Goal: Transaction & Acquisition: Purchase product/service

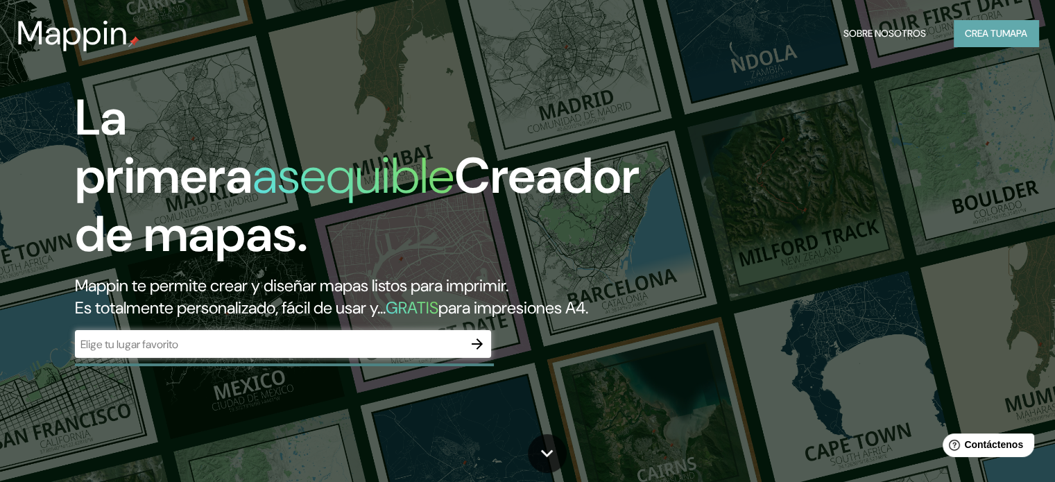
click at [974, 35] on font "Crea tu" at bounding box center [983, 33] width 37 height 12
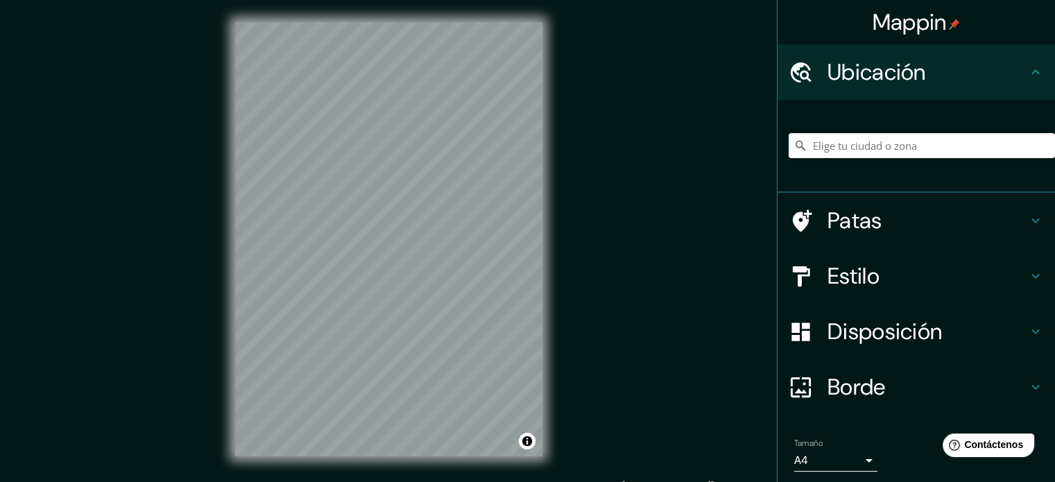
click at [899, 70] on font "Ubicación" at bounding box center [876, 72] width 98 height 29
click at [861, 148] on input "Elige tu ciudad o zona" at bounding box center [922, 145] width 266 height 25
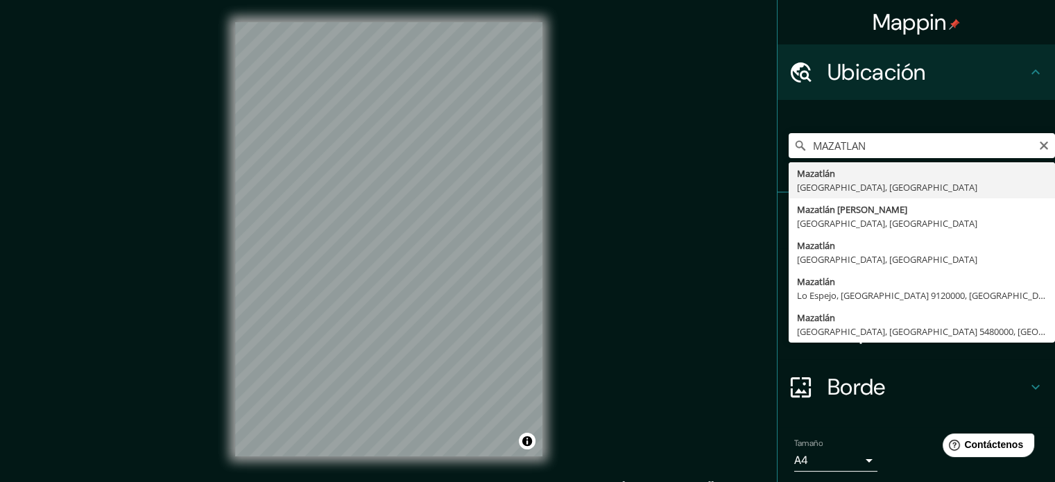
type input "[GEOGRAPHIC_DATA], [GEOGRAPHIC_DATA], [GEOGRAPHIC_DATA]"
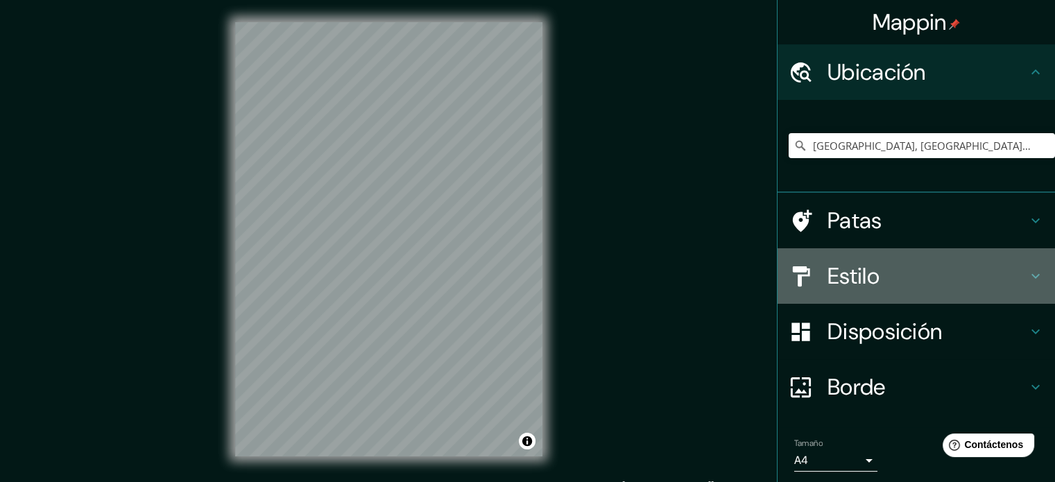
click at [885, 268] on h4 "Estilo" at bounding box center [927, 276] width 200 height 28
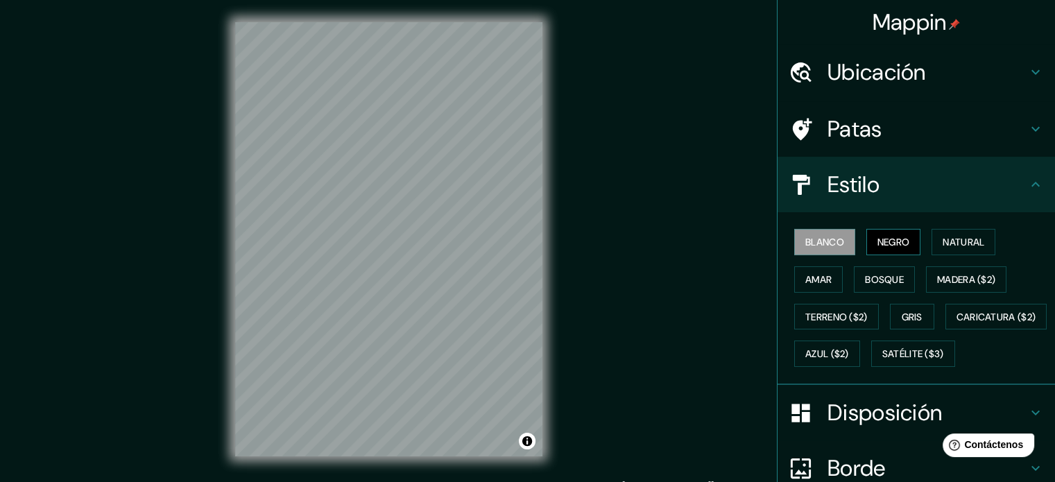
click at [888, 243] on font "Negro" at bounding box center [893, 242] width 33 height 12
click at [819, 239] on font "Blanco" at bounding box center [824, 242] width 39 height 12
click at [943, 239] on font "Natural" at bounding box center [964, 242] width 42 height 12
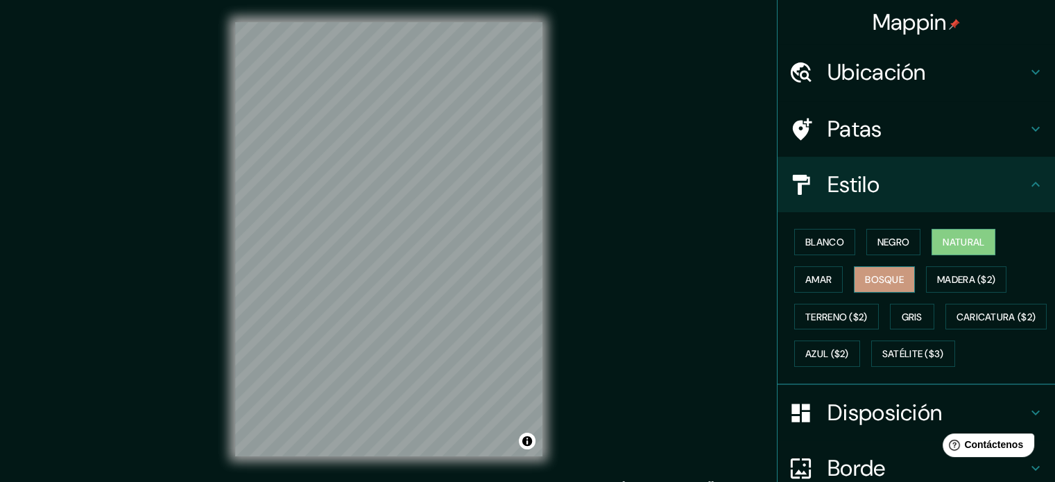
click at [867, 285] on font "Bosque" at bounding box center [884, 279] width 39 height 18
click at [902, 316] on font "Gris" at bounding box center [912, 317] width 21 height 12
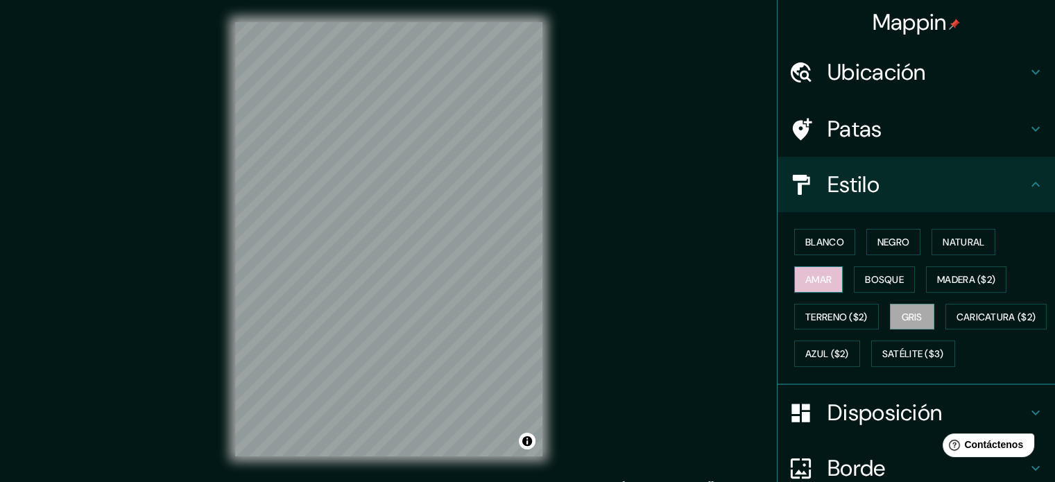
click at [823, 277] on button "Amar" at bounding box center [818, 279] width 49 height 26
click at [926, 275] on button "Madera ($2)" at bounding box center [966, 279] width 80 height 26
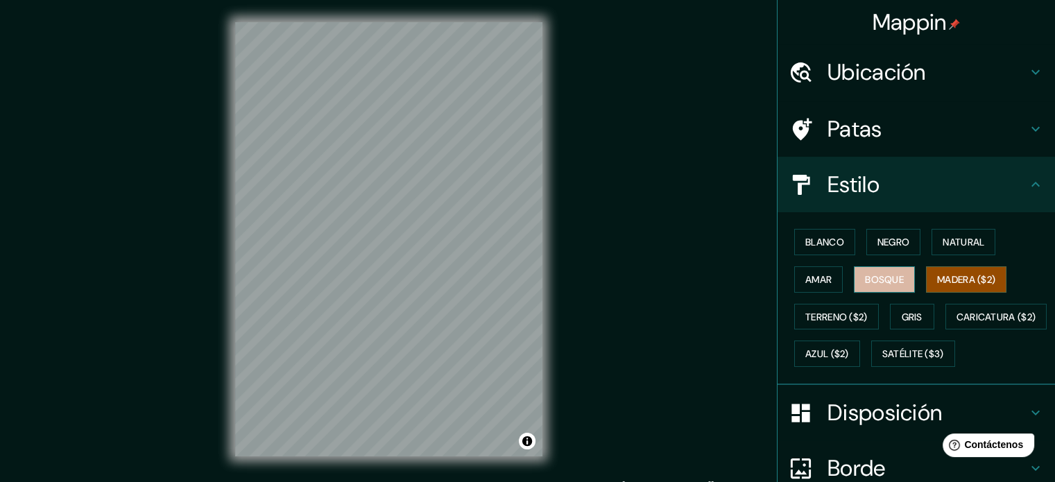
click at [887, 273] on font "Bosque" at bounding box center [884, 279] width 39 height 12
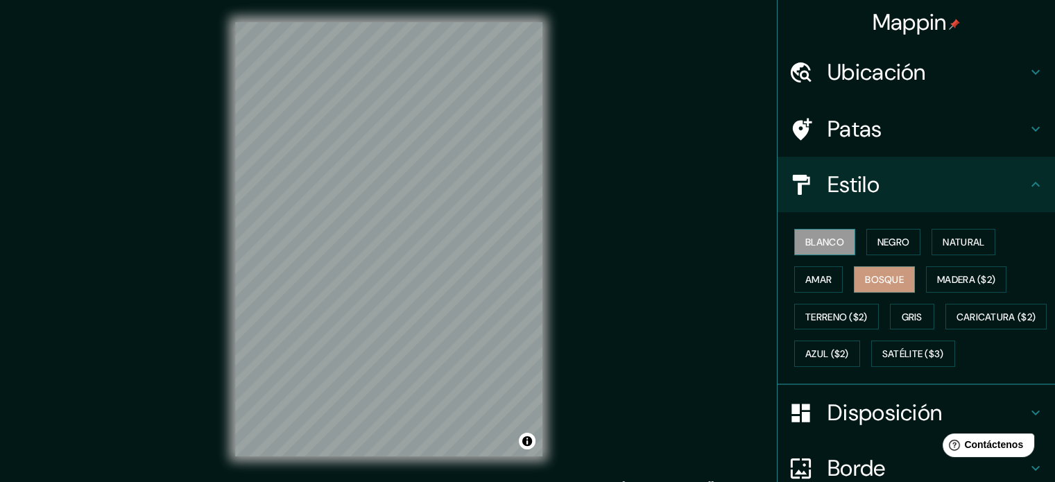
click at [842, 238] on button "Blanco" at bounding box center [824, 242] width 61 height 26
click at [894, 239] on font "Negro" at bounding box center [893, 242] width 33 height 12
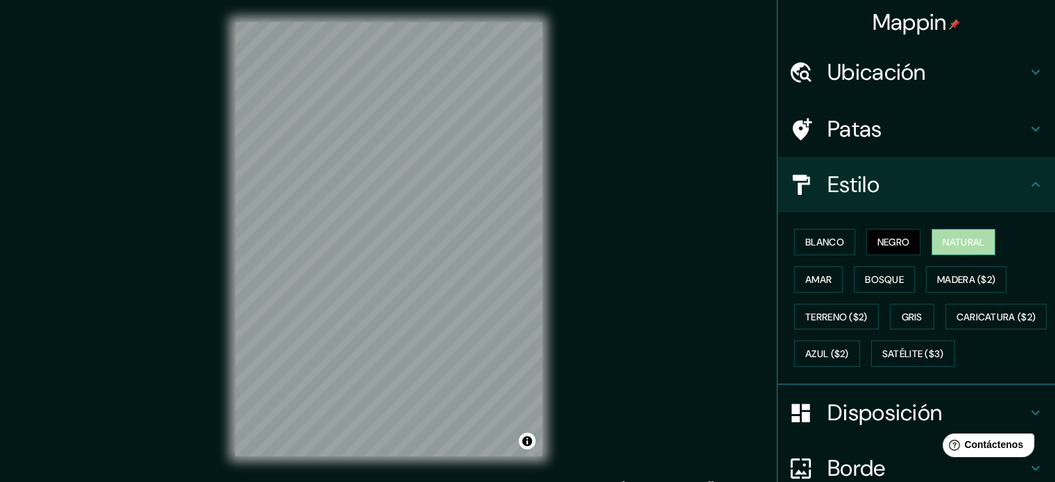
click at [971, 243] on font "Natural" at bounding box center [964, 242] width 42 height 12
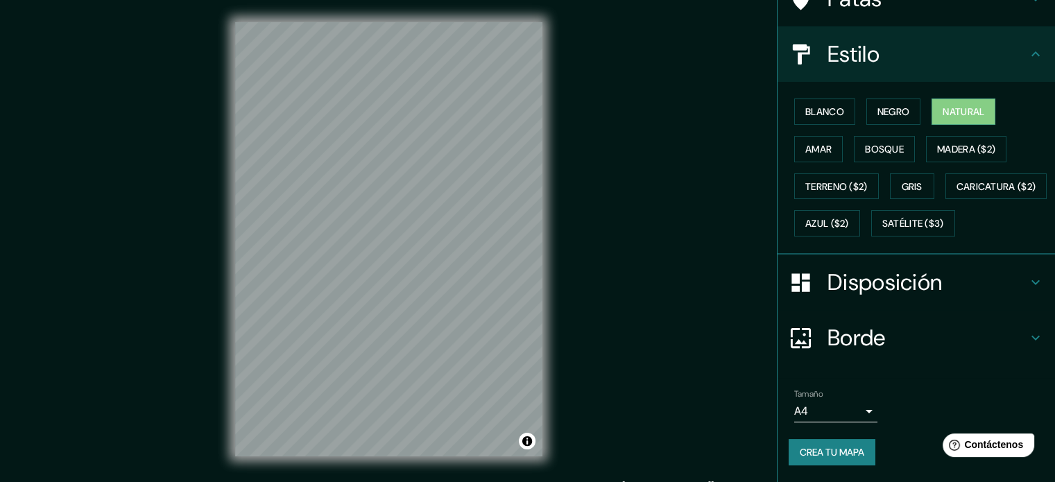
click at [914, 268] on font "Disposición" at bounding box center [884, 282] width 114 height 29
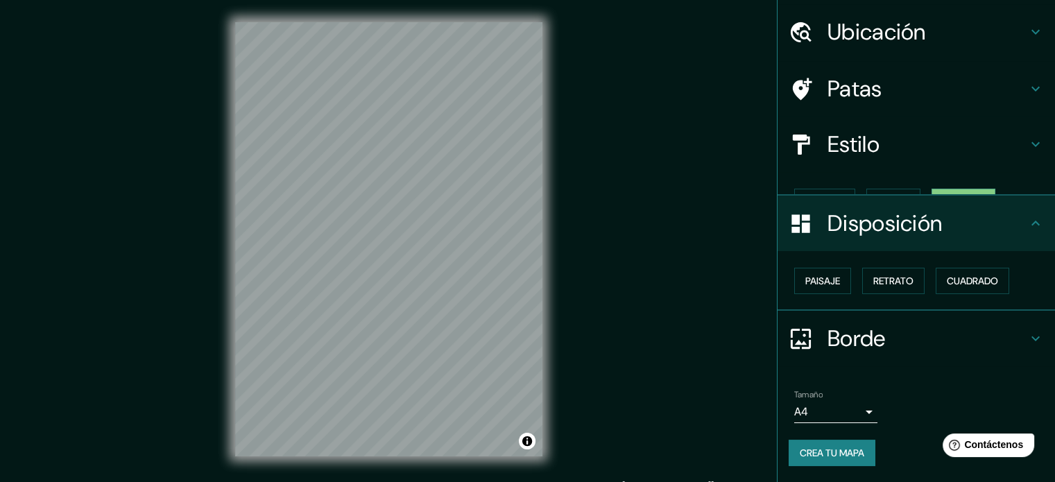
scroll to position [17, 0]
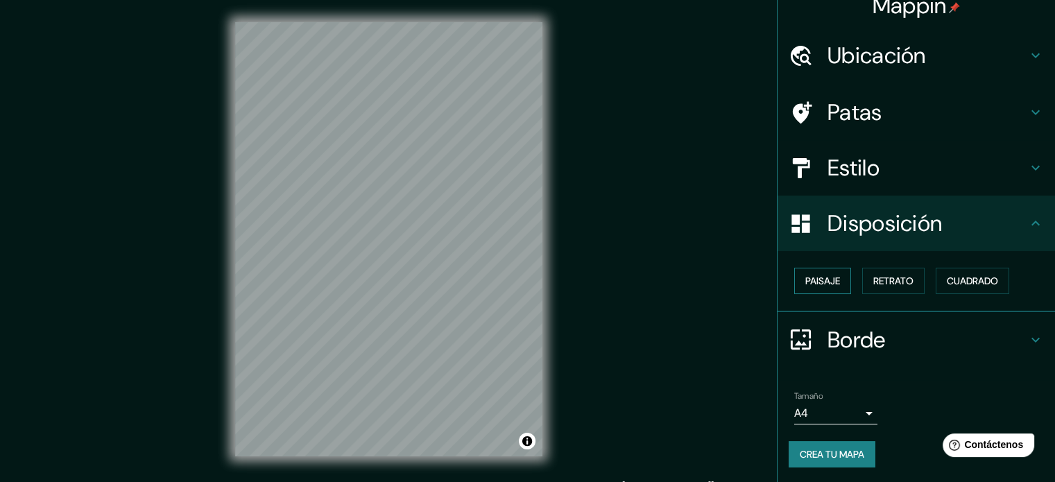
click at [805, 279] on font "Paisaje" at bounding box center [822, 281] width 35 height 12
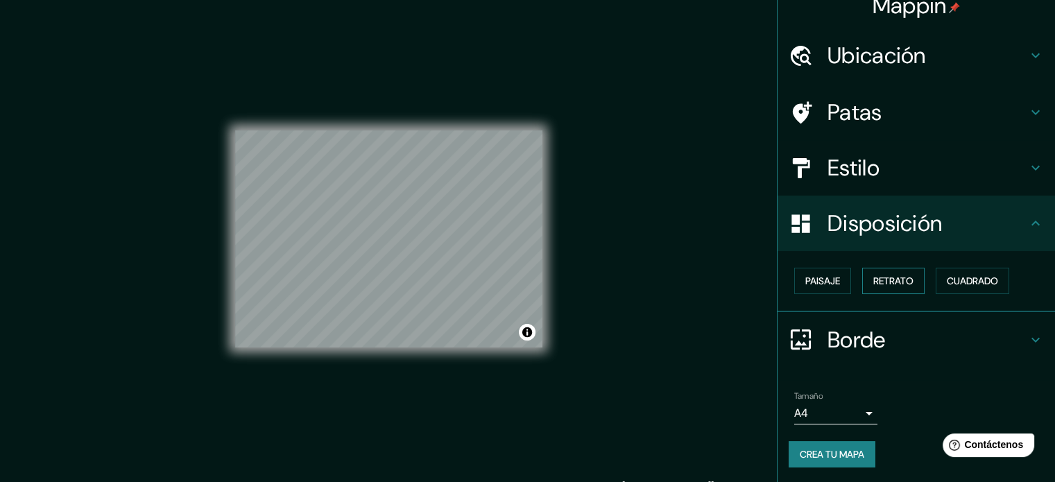
click at [873, 276] on font "Retrato" at bounding box center [893, 281] width 40 height 12
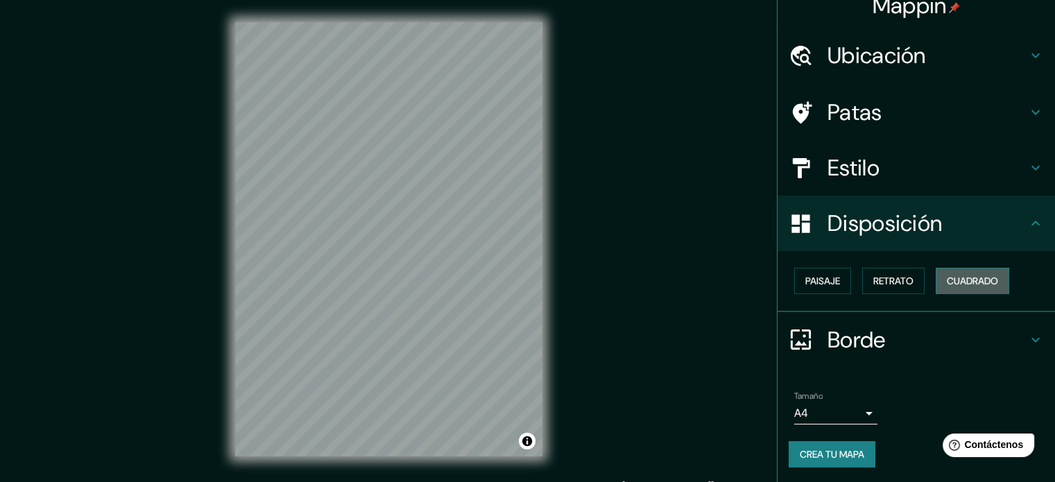
click at [947, 275] on font "Cuadrado" at bounding box center [972, 281] width 51 height 12
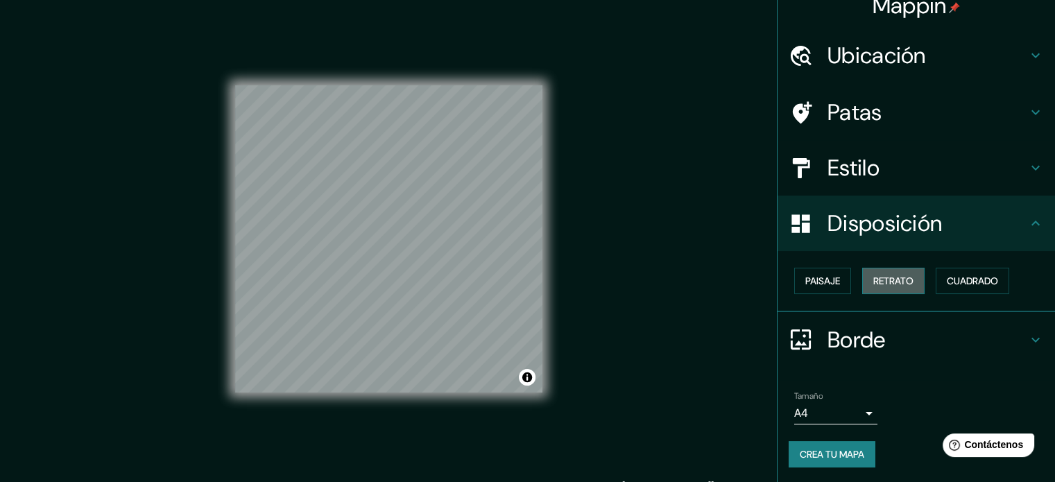
click at [891, 276] on font "Retrato" at bounding box center [893, 281] width 40 height 12
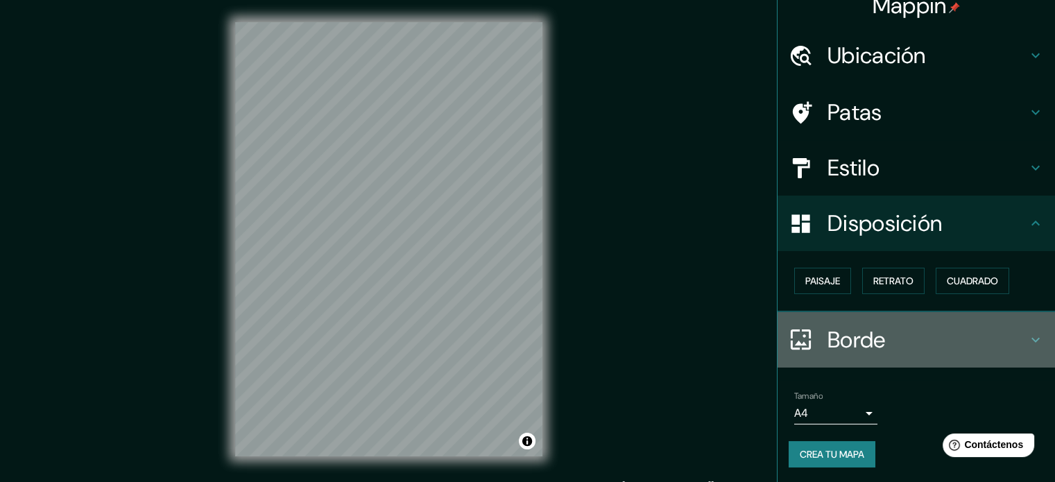
click at [1031, 332] on icon at bounding box center [1035, 340] width 17 height 17
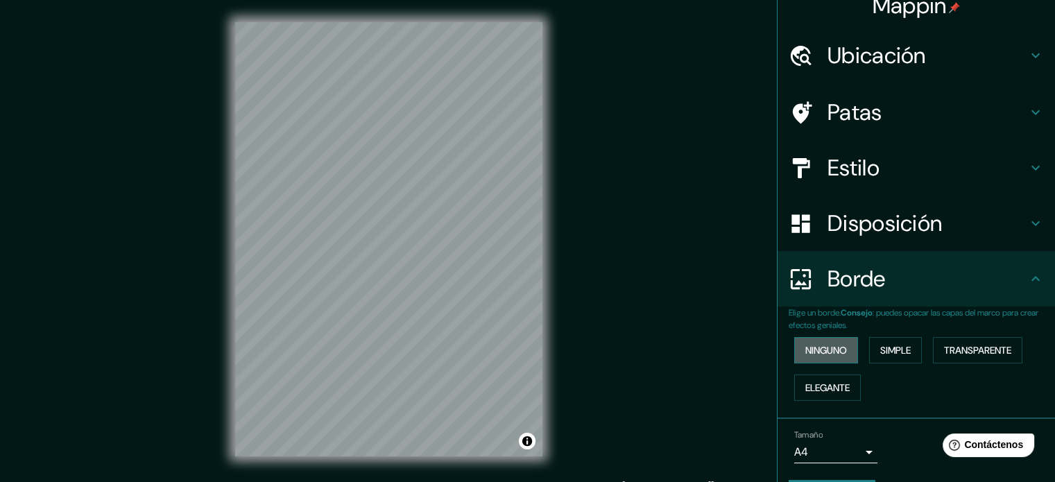
click at [806, 349] on font "Ninguno" at bounding box center [826, 350] width 42 height 12
click at [880, 352] on font "Simple" at bounding box center [895, 350] width 31 height 12
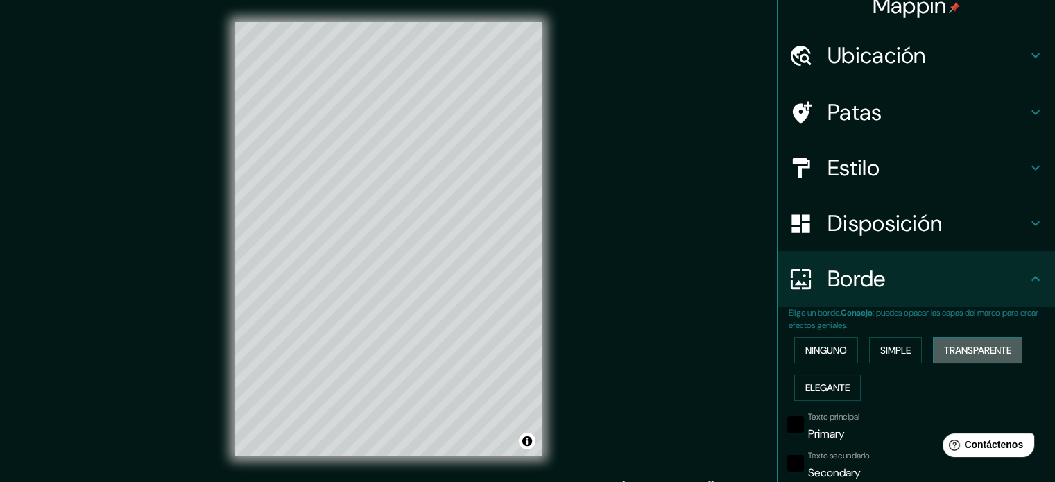
click at [1017, 357] on button "Transparente" at bounding box center [977, 350] width 89 height 26
click at [821, 387] on font "Elegante" at bounding box center [827, 387] width 44 height 12
click at [805, 349] on font "Ninguno" at bounding box center [826, 350] width 42 height 12
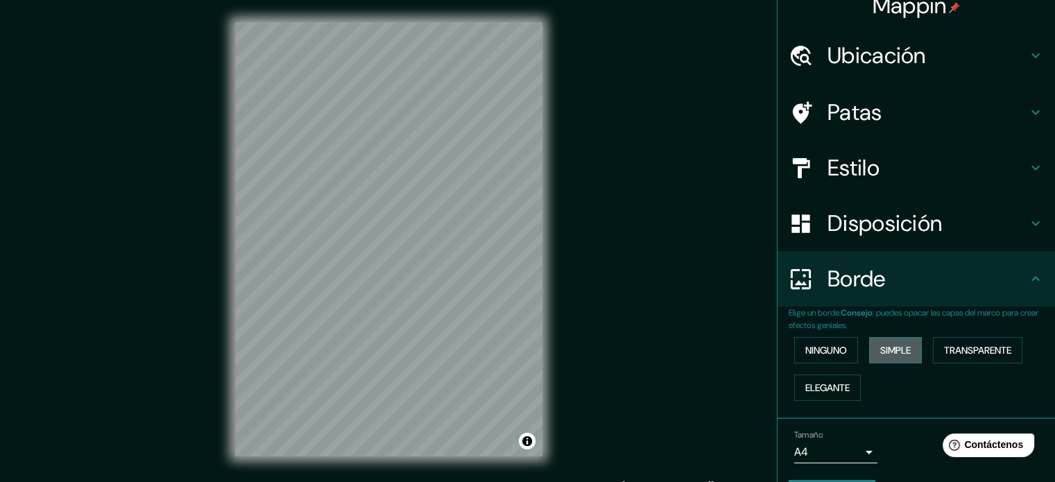
click at [880, 347] on font "Simple" at bounding box center [895, 350] width 31 height 12
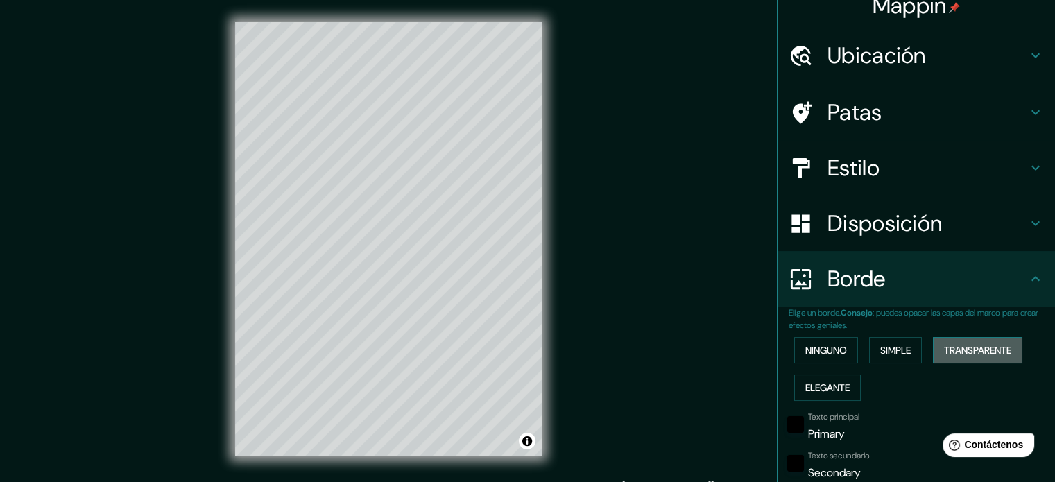
click at [972, 346] on font "Transparente" at bounding box center [977, 350] width 67 height 12
click at [814, 385] on font "Elegante" at bounding box center [827, 387] width 44 height 12
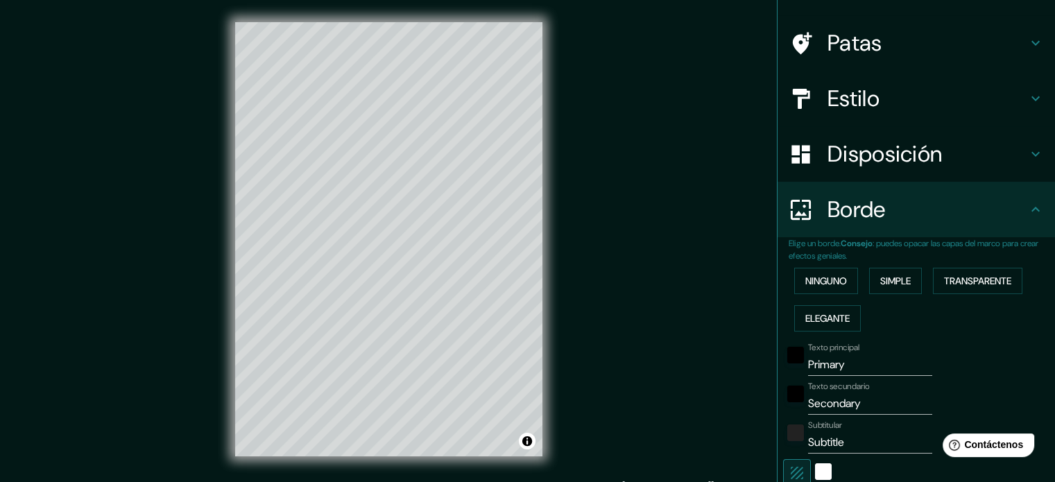
scroll to position [155, 0]
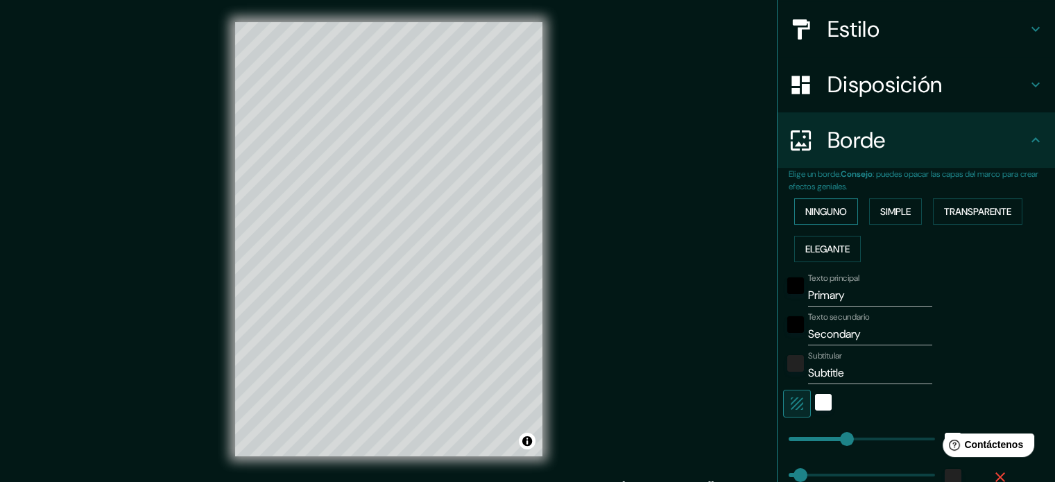
click at [807, 213] on font "Ninguno" at bounding box center [826, 211] width 42 height 12
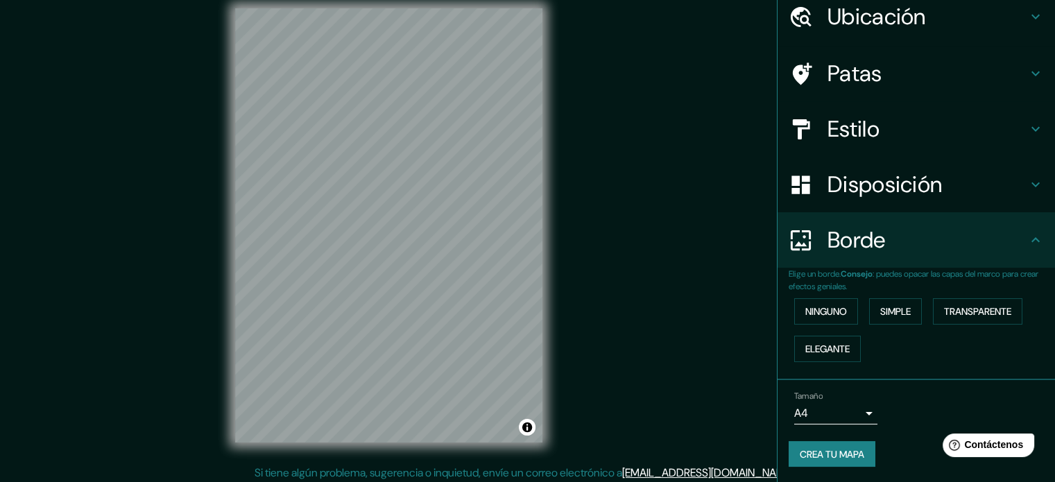
scroll to position [18, 0]
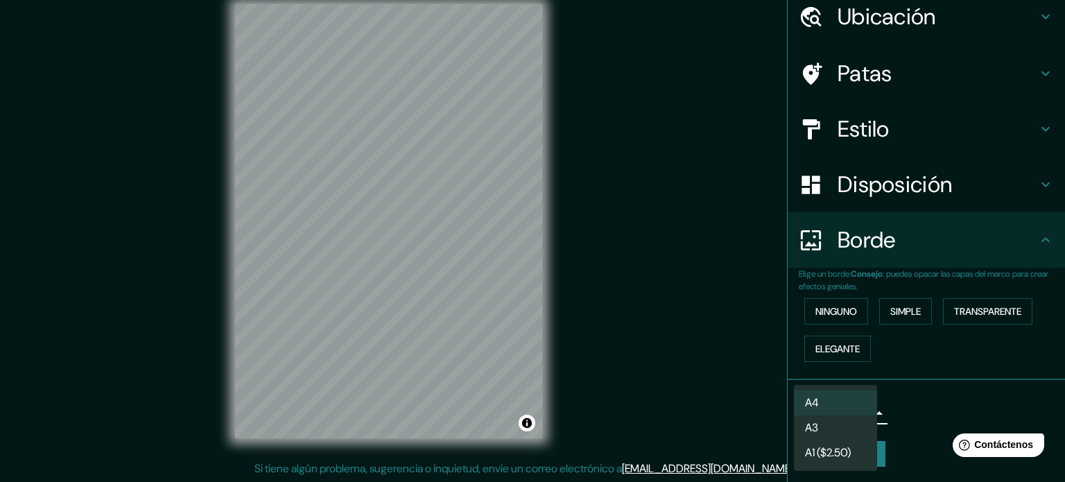
click at [863, 407] on body "Mappin Ubicación Mazatlán, [GEOGRAPHIC_DATA], [GEOGRAPHIC_DATA] Patas Estilo Di…" at bounding box center [532, 223] width 1065 height 482
click at [857, 428] on li "A3" at bounding box center [835, 429] width 83 height 26
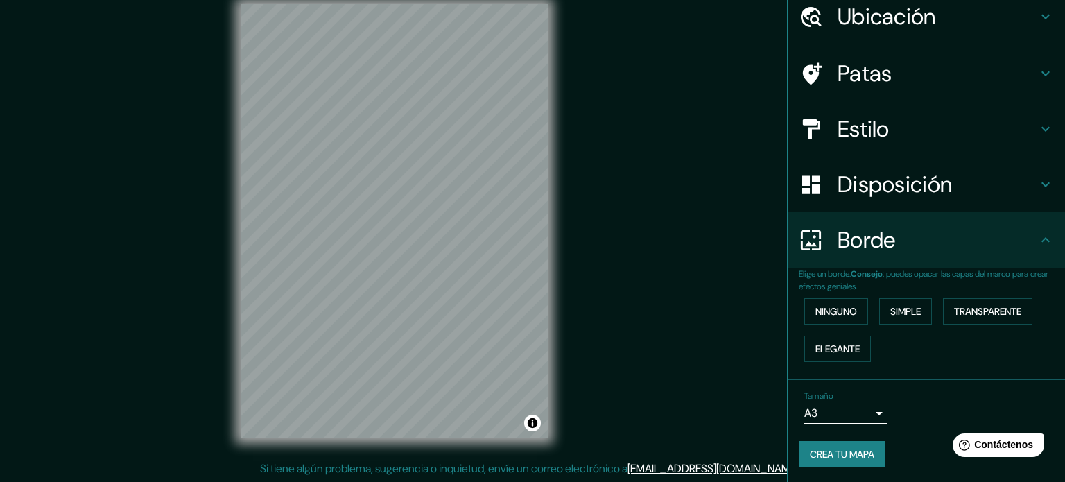
click at [857, 413] on body "Mappin Ubicación Mazatlán, [GEOGRAPHIC_DATA], [GEOGRAPHIC_DATA] Patas Estilo Di…" at bounding box center [532, 223] width 1065 height 482
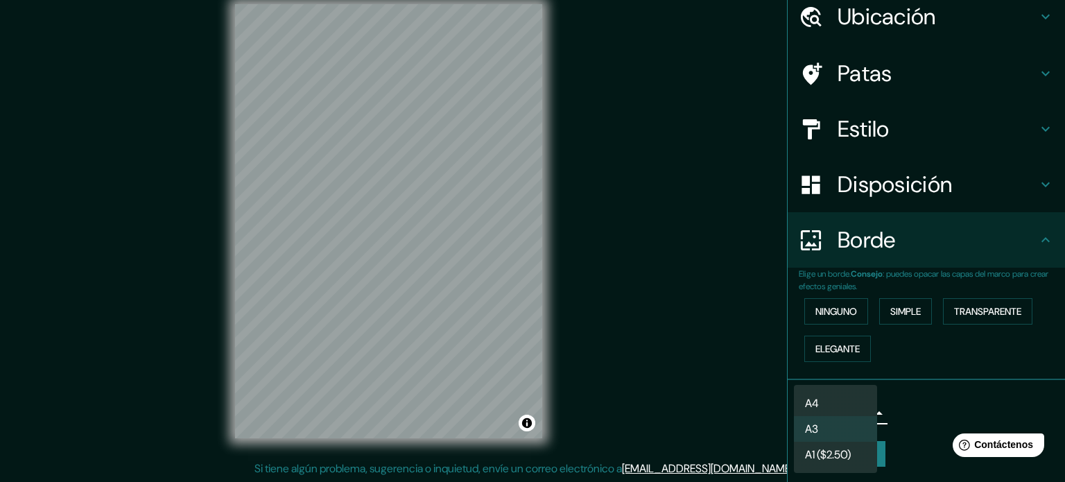
click at [834, 395] on li "A4" at bounding box center [835, 403] width 83 height 26
type input "single"
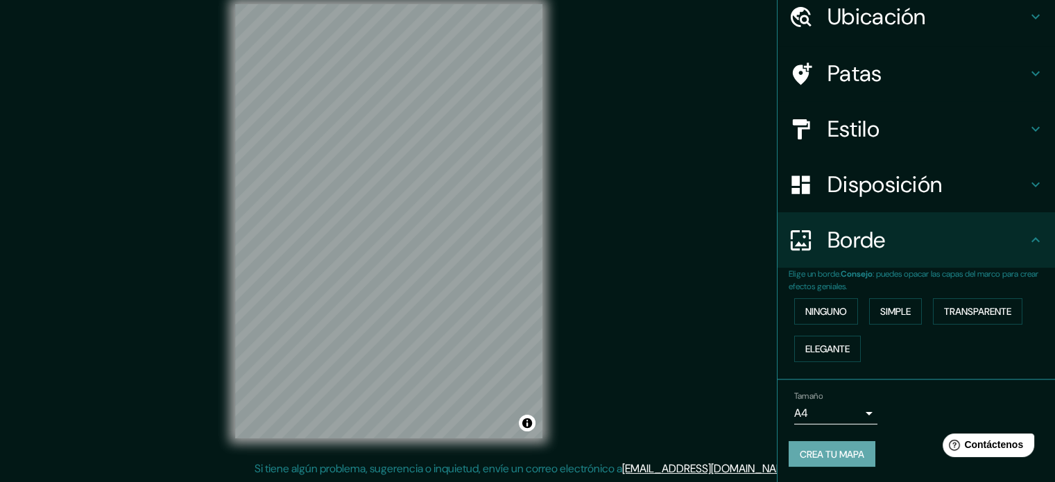
click at [854, 448] on font "Crea tu mapa" at bounding box center [832, 454] width 65 height 12
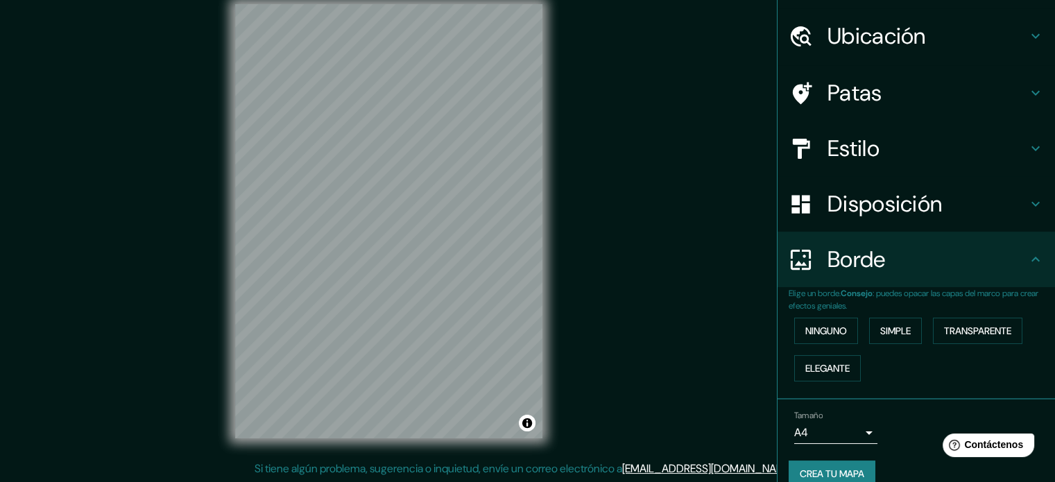
scroll to position [55, 0]
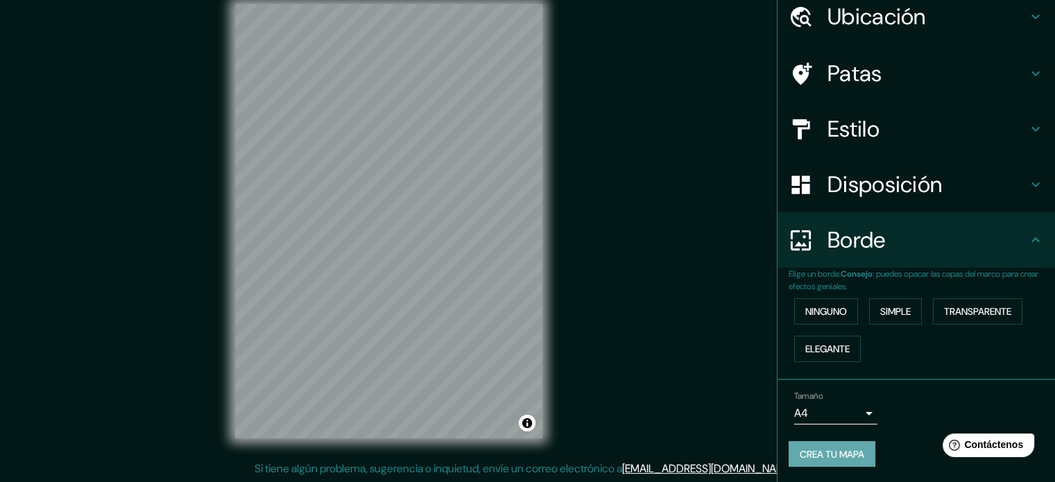
click at [824, 448] on font "Crea tu mapa" at bounding box center [832, 454] width 65 height 12
